Goal: Navigation & Orientation: Find specific page/section

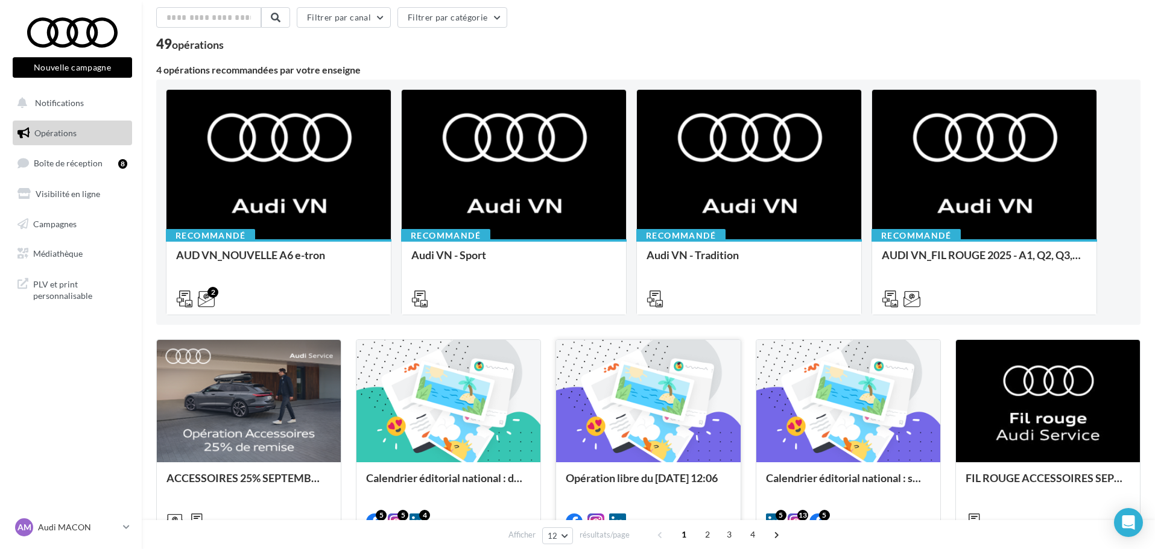
scroll to position [23, 0]
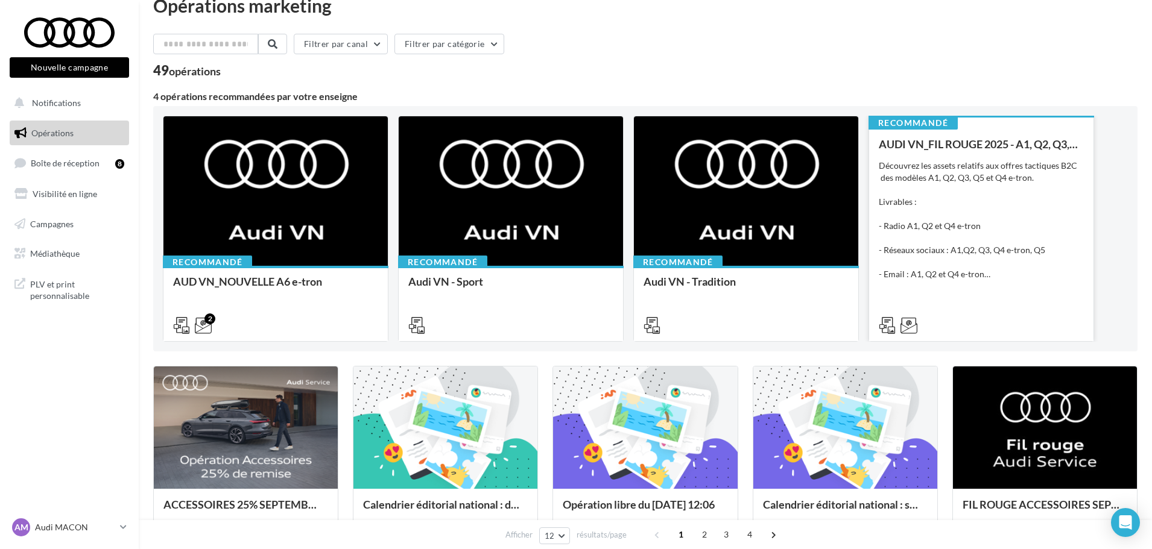
click at [1068, 200] on div "Découvrez les assets relatifs aux offres tactiques B2C des modèles A1, Q2, Q3, …" at bounding box center [981, 220] width 205 height 121
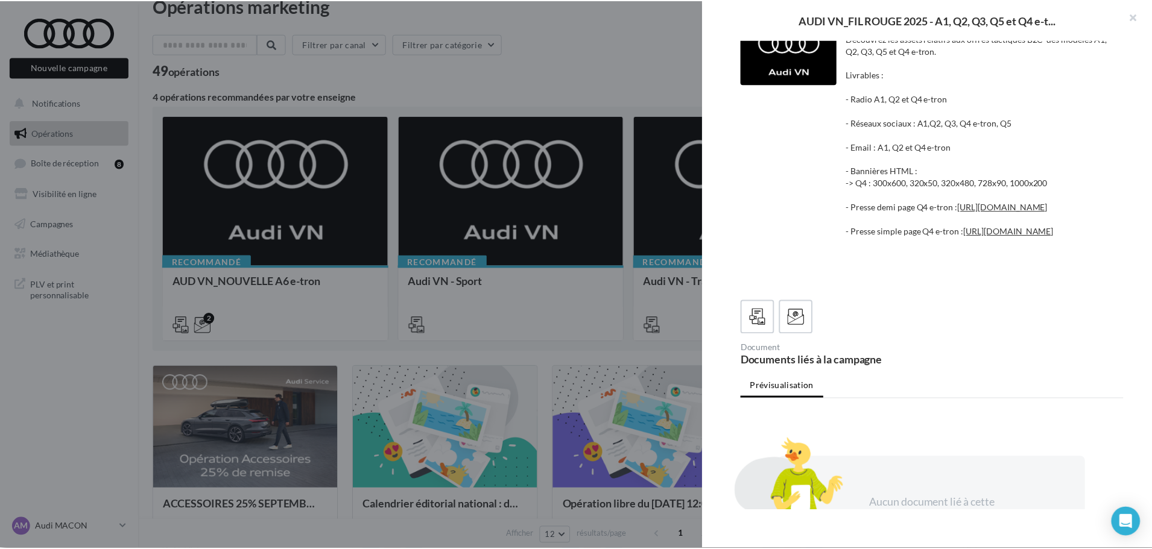
scroll to position [0, 0]
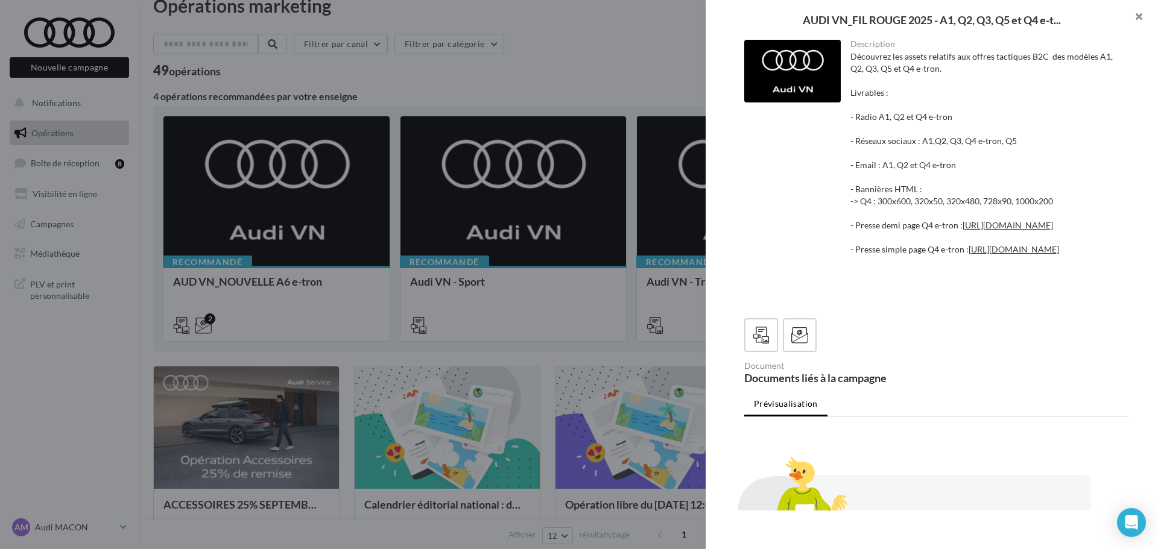
click at [1139, 11] on button "button" at bounding box center [1134, 18] width 48 height 36
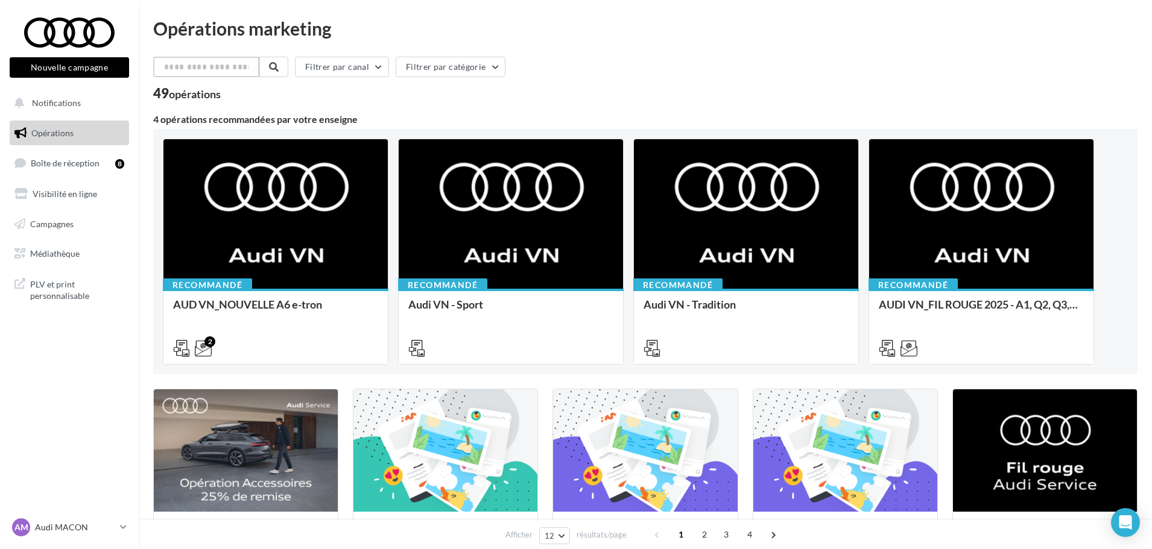
click at [187, 68] on input "text" at bounding box center [206, 67] width 106 height 21
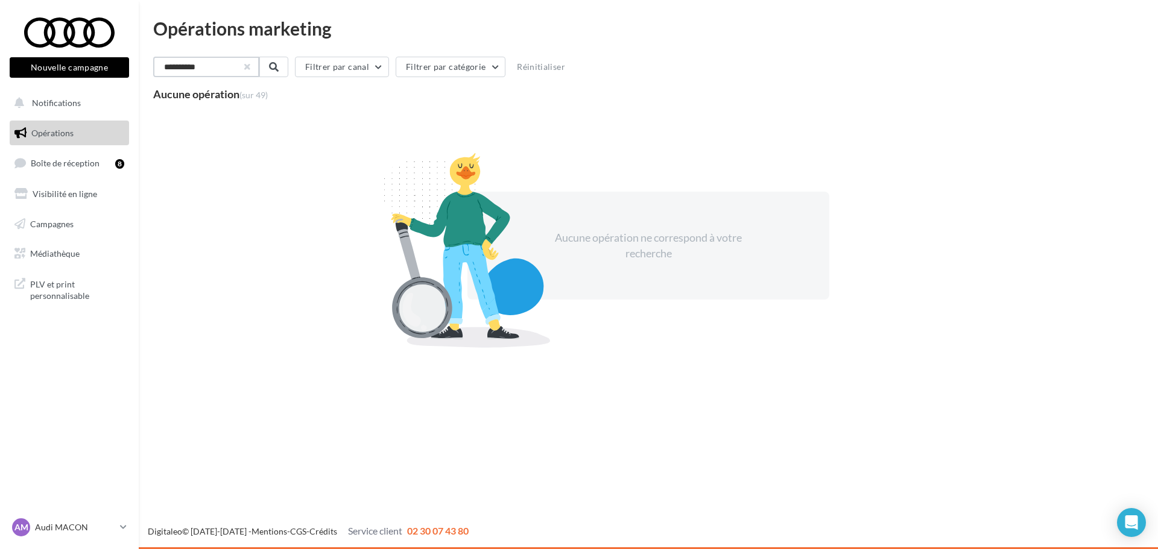
type input "**********"
click at [248, 65] on button "button" at bounding box center [246, 67] width 5 height 5
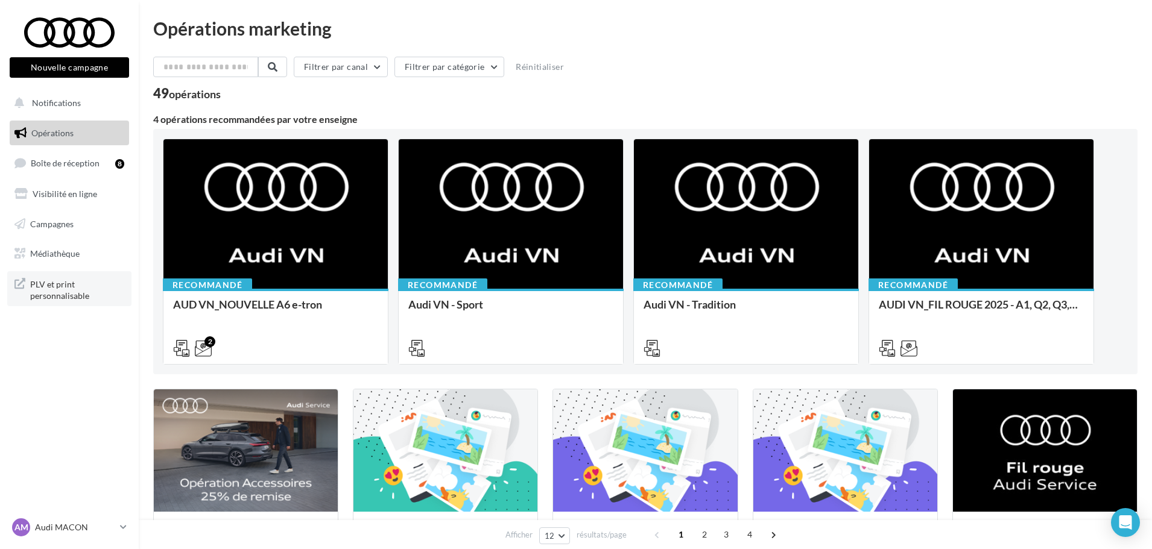
click at [82, 285] on span "PLV et print personnalisable" at bounding box center [77, 289] width 94 height 26
click at [80, 251] on span "Médiathèque" at bounding box center [54, 253] width 49 height 10
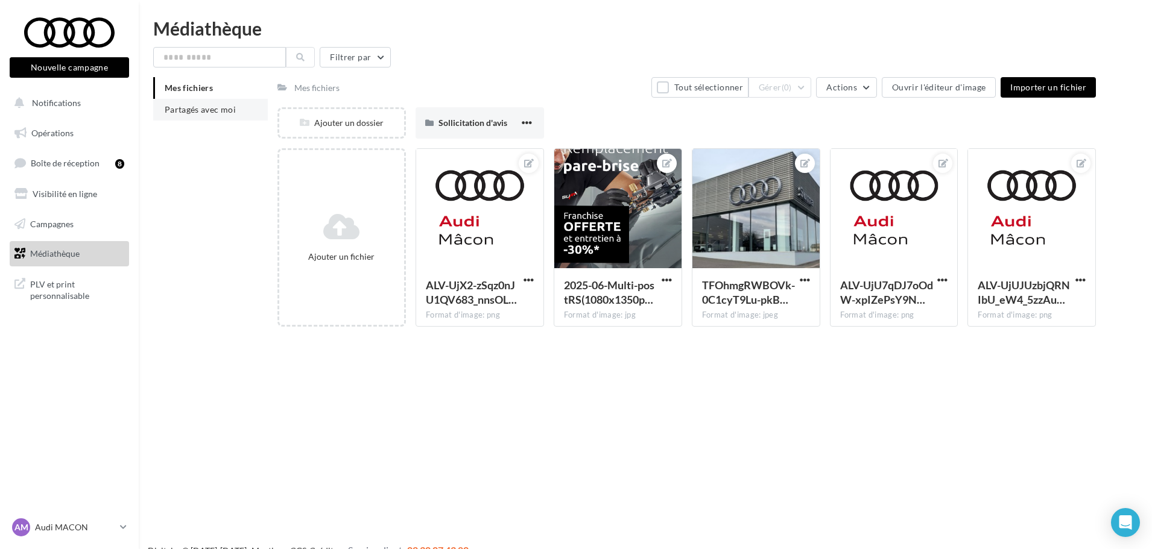
click at [195, 110] on span "Partagés avec moi" at bounding box center [200, 109] width 71 height 10
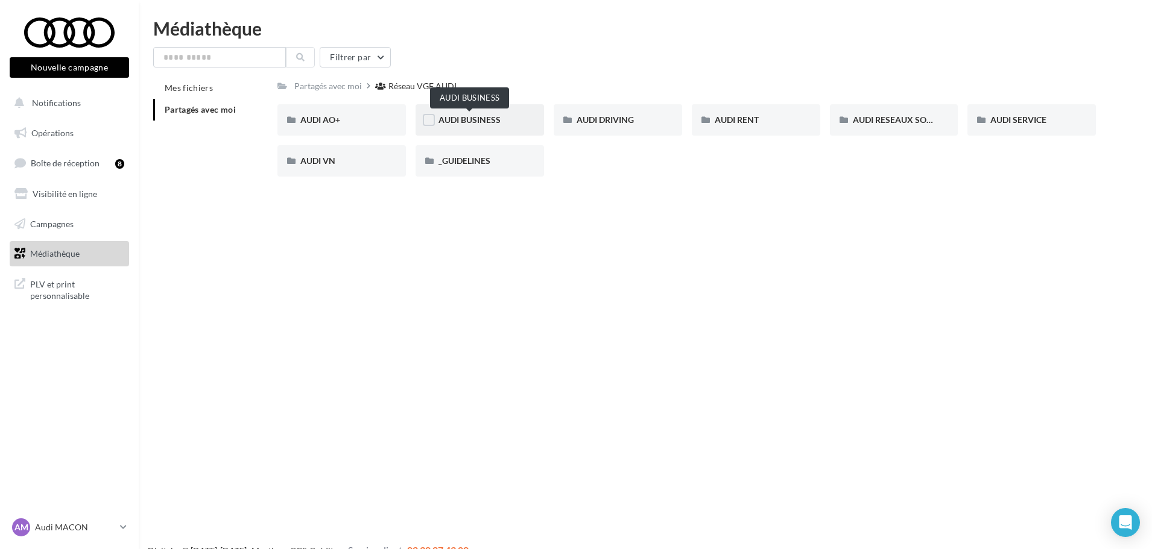
click at [491, 123] on span "AUDI BUSINESS" at bounding box center [469, 120] width 62 height 10
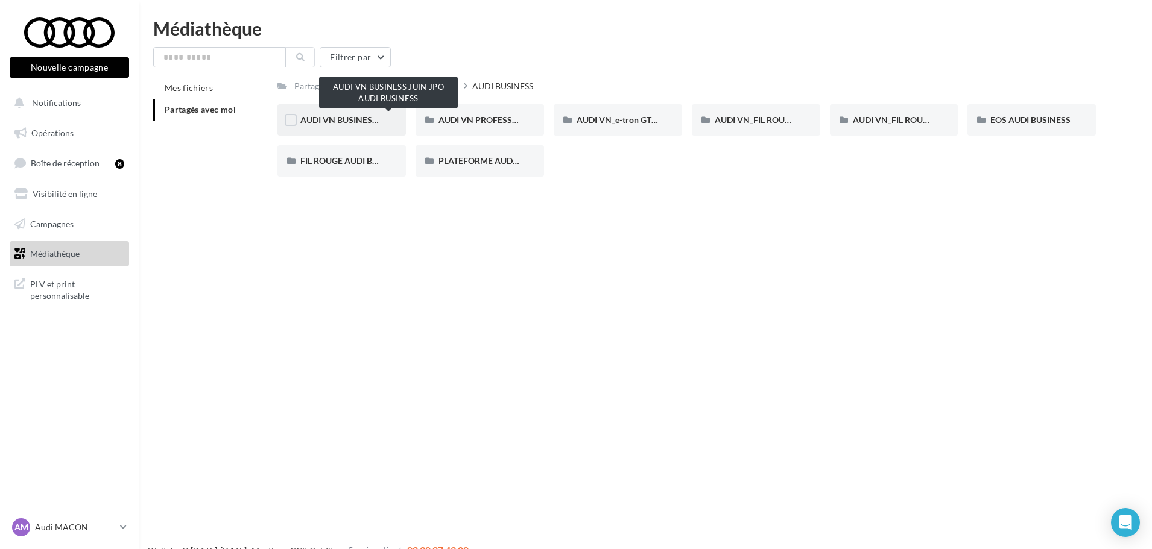
click at [340, 120] on span "AUDI VN BUSINESS JUIN JPO AUDI BUSINESS" at bounding box center [389, 120] width 178 height 10
click at [352, 130] on div "AUDI VN BUSINESS JUIN JPO AUDI BUSINESS" at bounding box center [341, 119] width 128 height 31
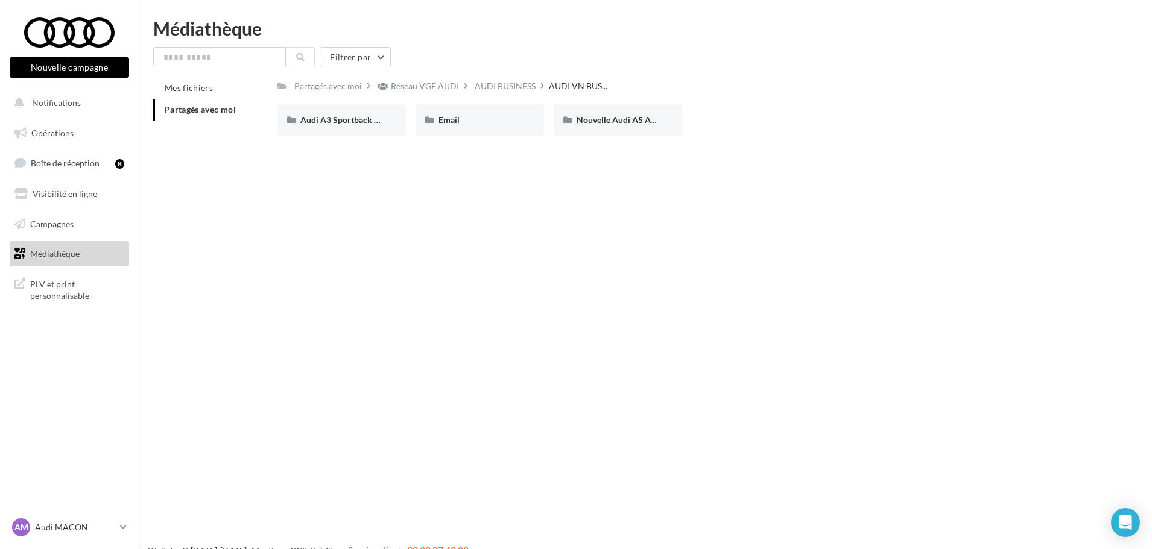
click at [352, 130] on div "Audi A3 Sportback TFSI e" at bounding box center [341, 119] width 128 height 31
click at [352, 130] on div "META" at bounding box center [341, 119] width 128 height 31
click at [352, 130] on div "STATIQUES" at bounding box center [341, 119] width 128 height 31
click at [583, 122] on span "Nouvelle Audi A5 Avant e-hybrid" at bounding box center [639, 120] width 124 height 10
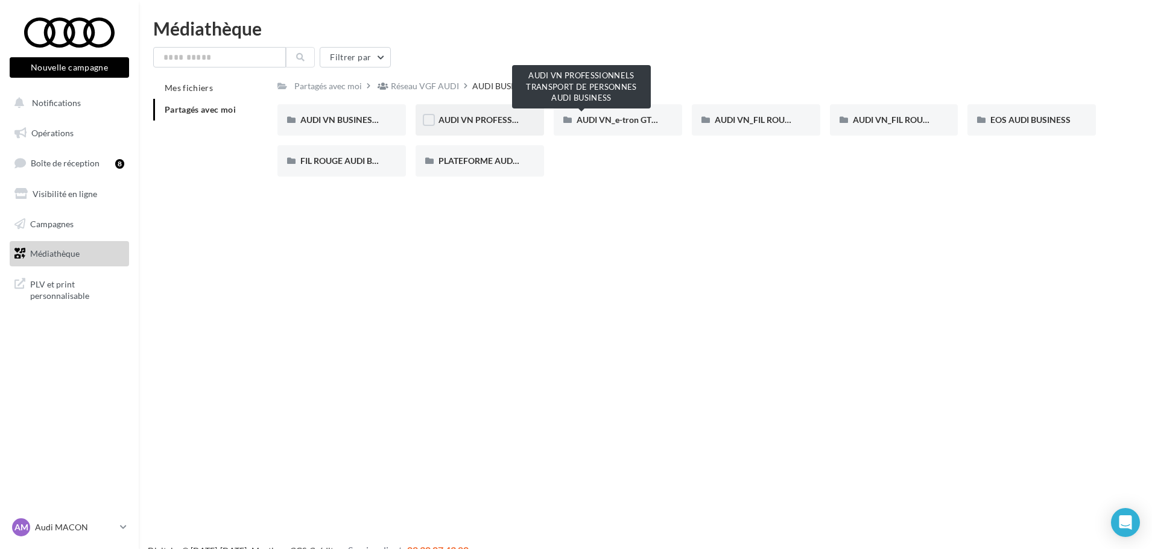
click at [450, 116] on span "AUDI VN PROFESSIONNELS TRANSPORT DE PERSONNES AUDI BUSINESS" at bounding box center [583, 120] width 290 height 10
click at [894, 125] on div "AUDI VN_FIL ROUGE_SANS OFFRE_AUDI_BUSINESS" at bounding box center [894, 120] width 83 height 12
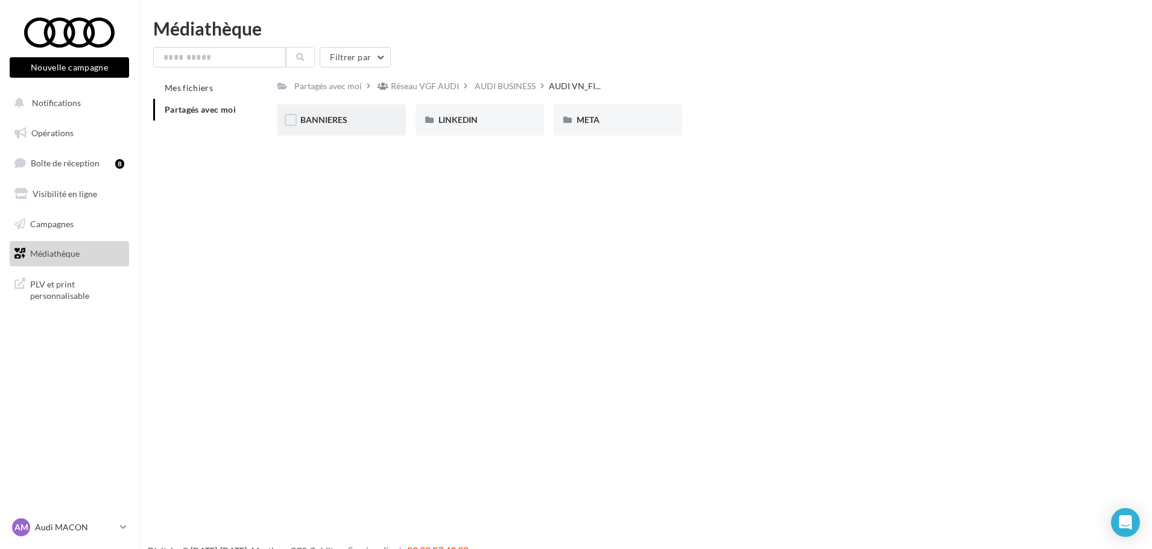
click at [371, 127] on div "BANNIERES" at bounding box center [341, 119] width 128 height 31
click at [348, 121] on div "Q6 e-tron" at bounding box center [341, 120] width 83 height 12
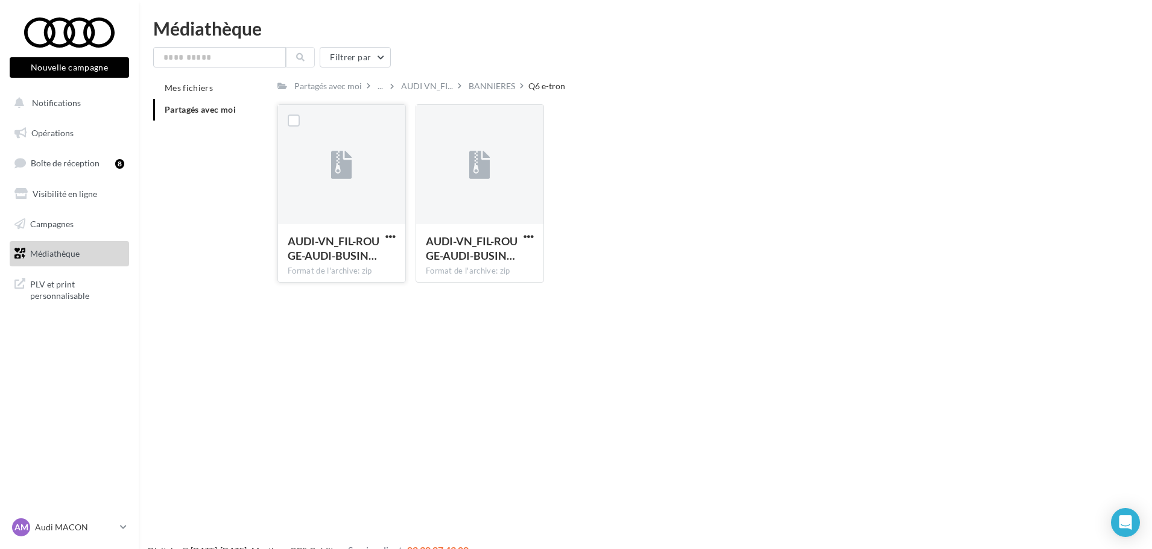
click at [365, 165] on div at bounding box center [341, 165] width 127 height 121
